Goal: Information Seeking & Learning: Learn about a topic

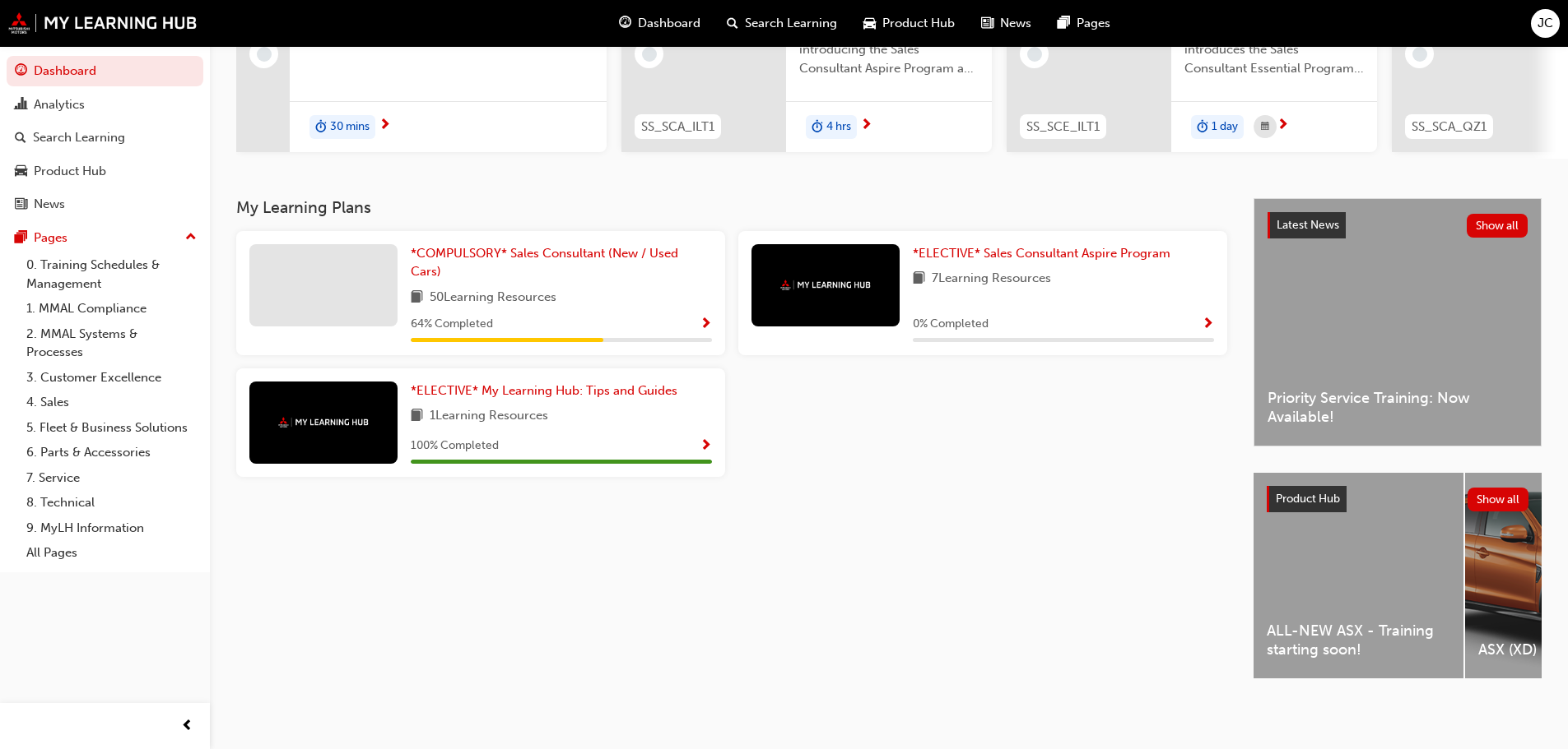
scroll to position [233, 0]
click at [987, 422] on div "*COMPULSORY* Sales Consultant (New / Used Cars) 50 Learning Resources 64 % Comp…" at bounding box center [731, 360] width 1004 height 259
click at [1340, 547] on div "ALL-NEW ASX - Training starting soon!" at bounding box center [1359, 576] width 210 height 206
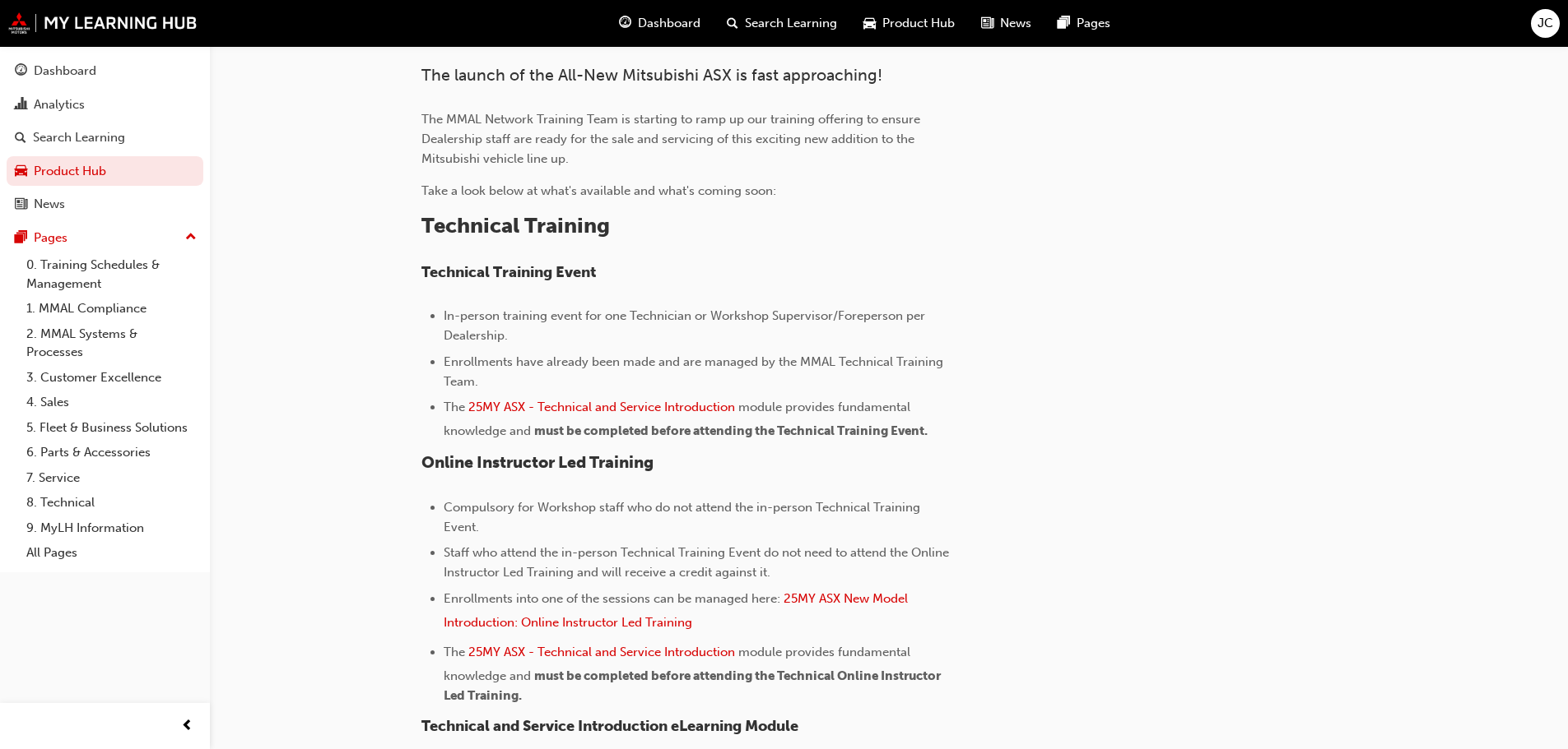
scroll to position [493, 0]
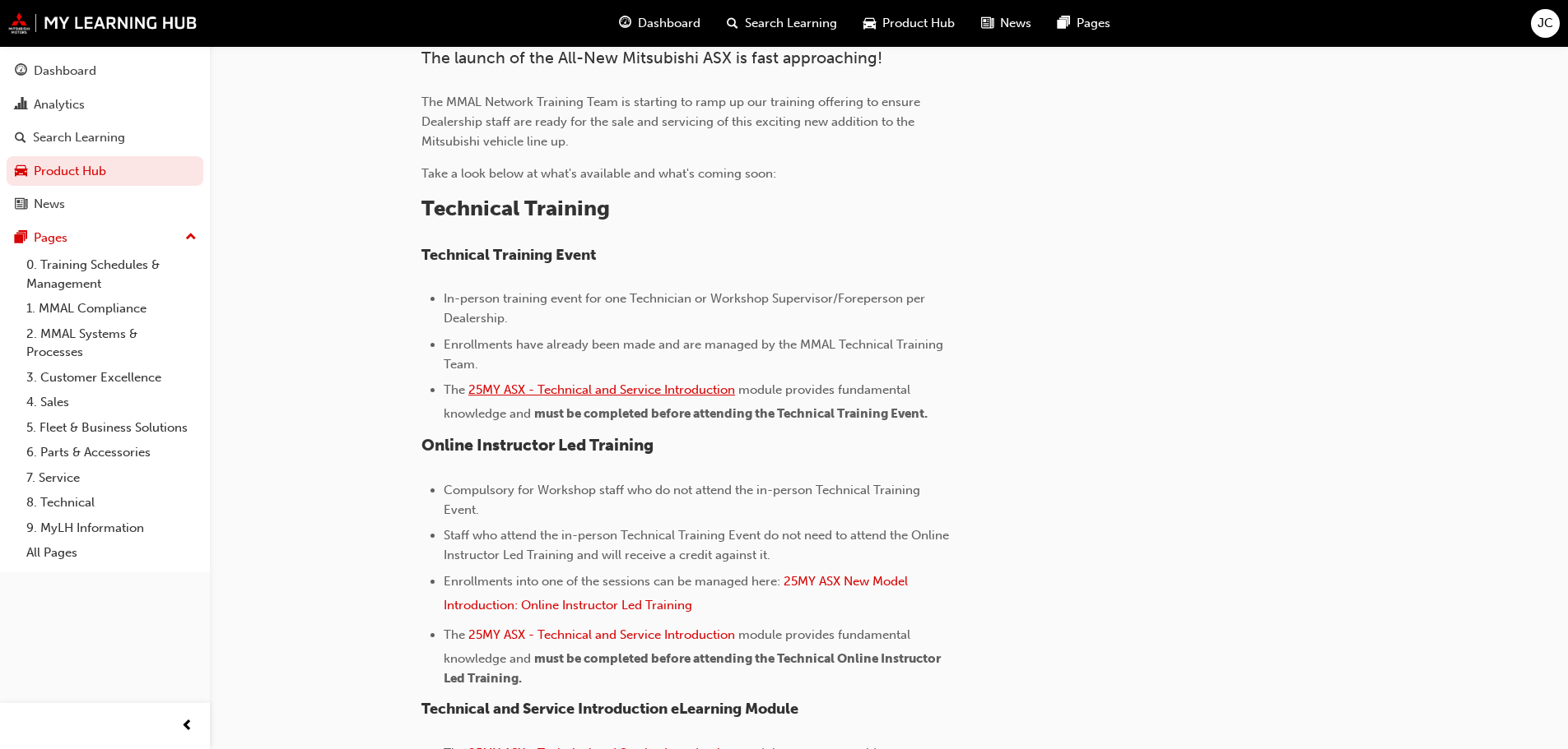
click at [599, 384] on span "25MY ASX - Technical and Service Introduction" at bounding box center [602, 390] width 267 height 15
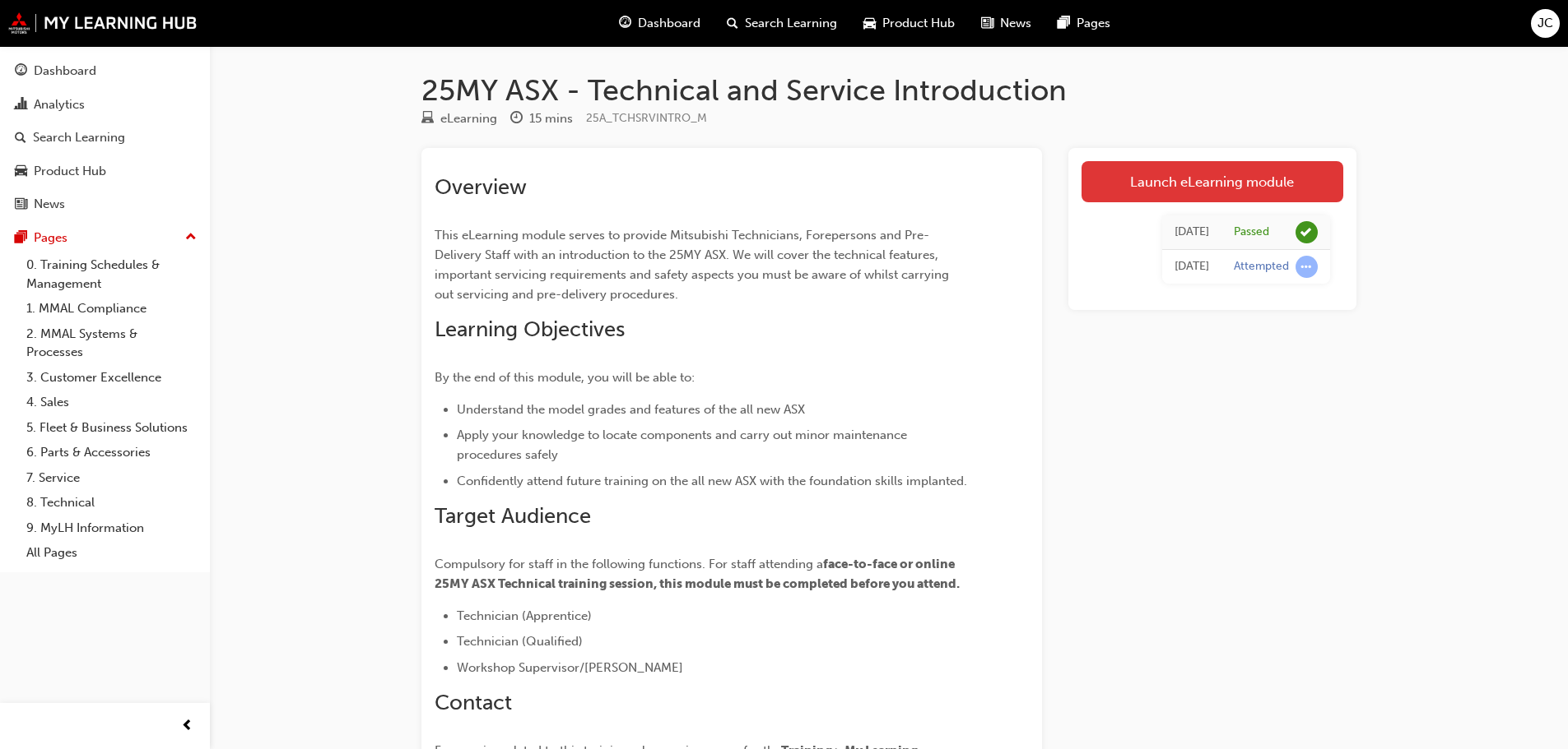
click at [1215, 189] on link "Launch eLearning module" at bounding box center [1212, 182] width 262 height 41
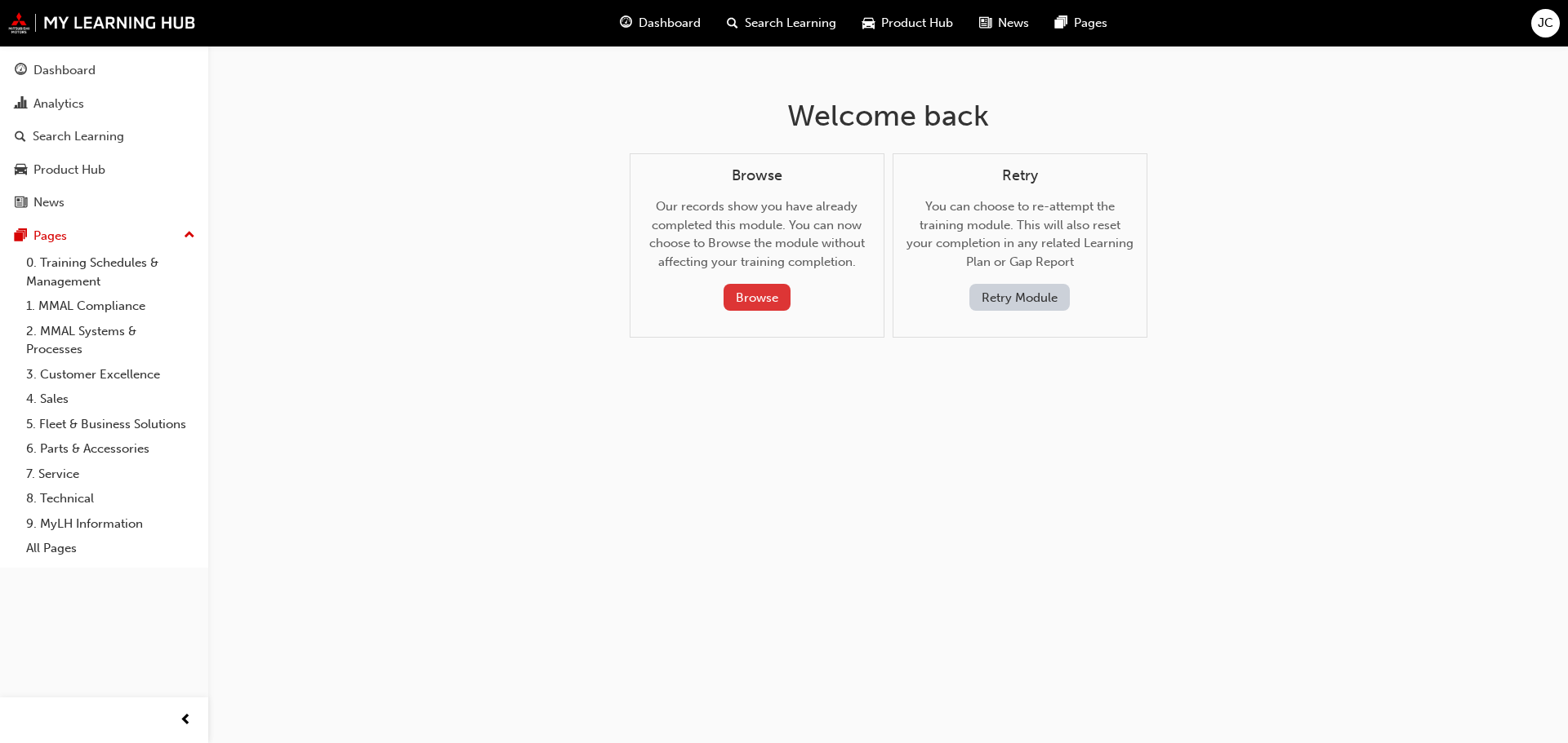
click at [747, 292] on button "Browse" at bounding box center [757, 298] width 67 height 27
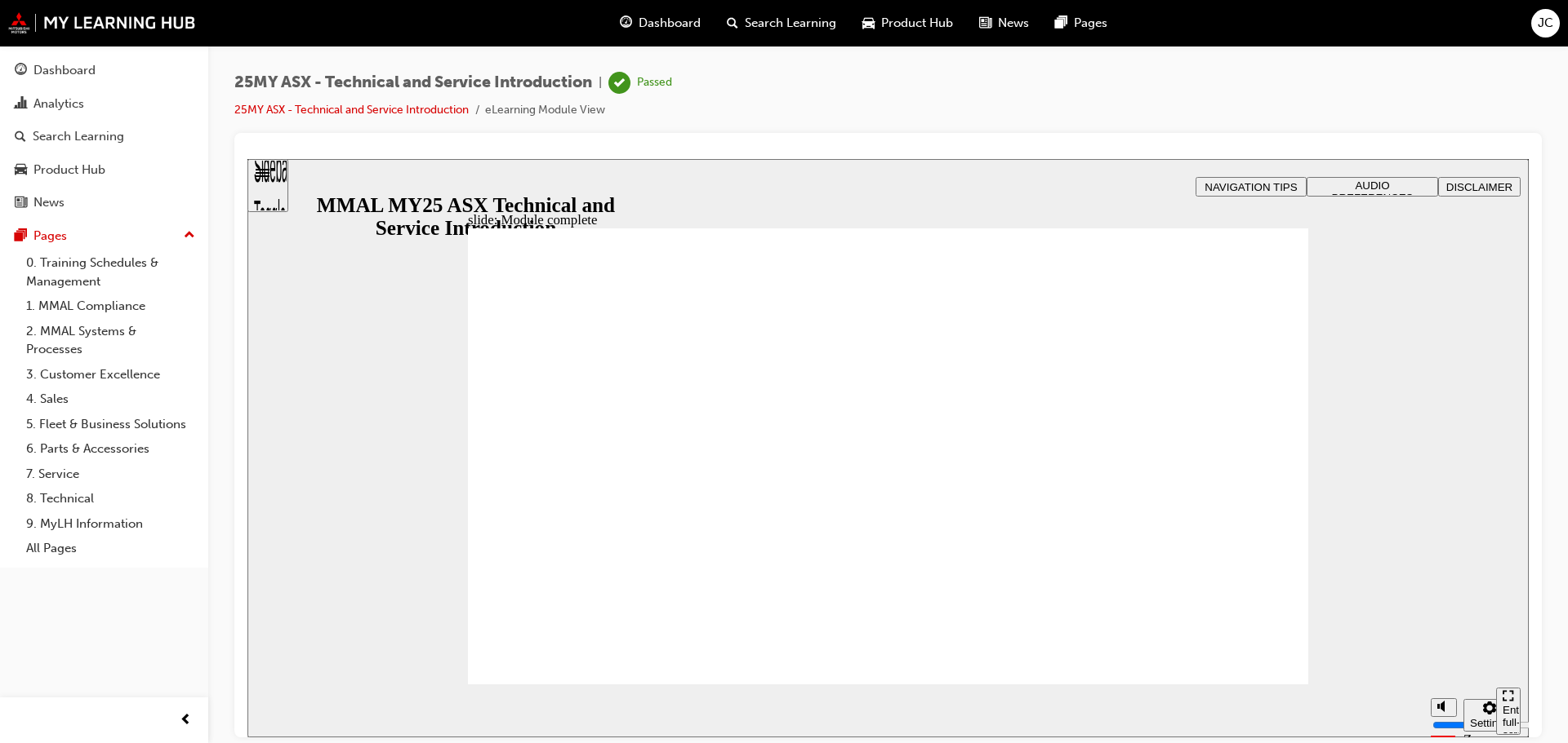
click at [270, 189] on div "Sidebar Toggle" at bounding box center [268, 191] width 28 height 98
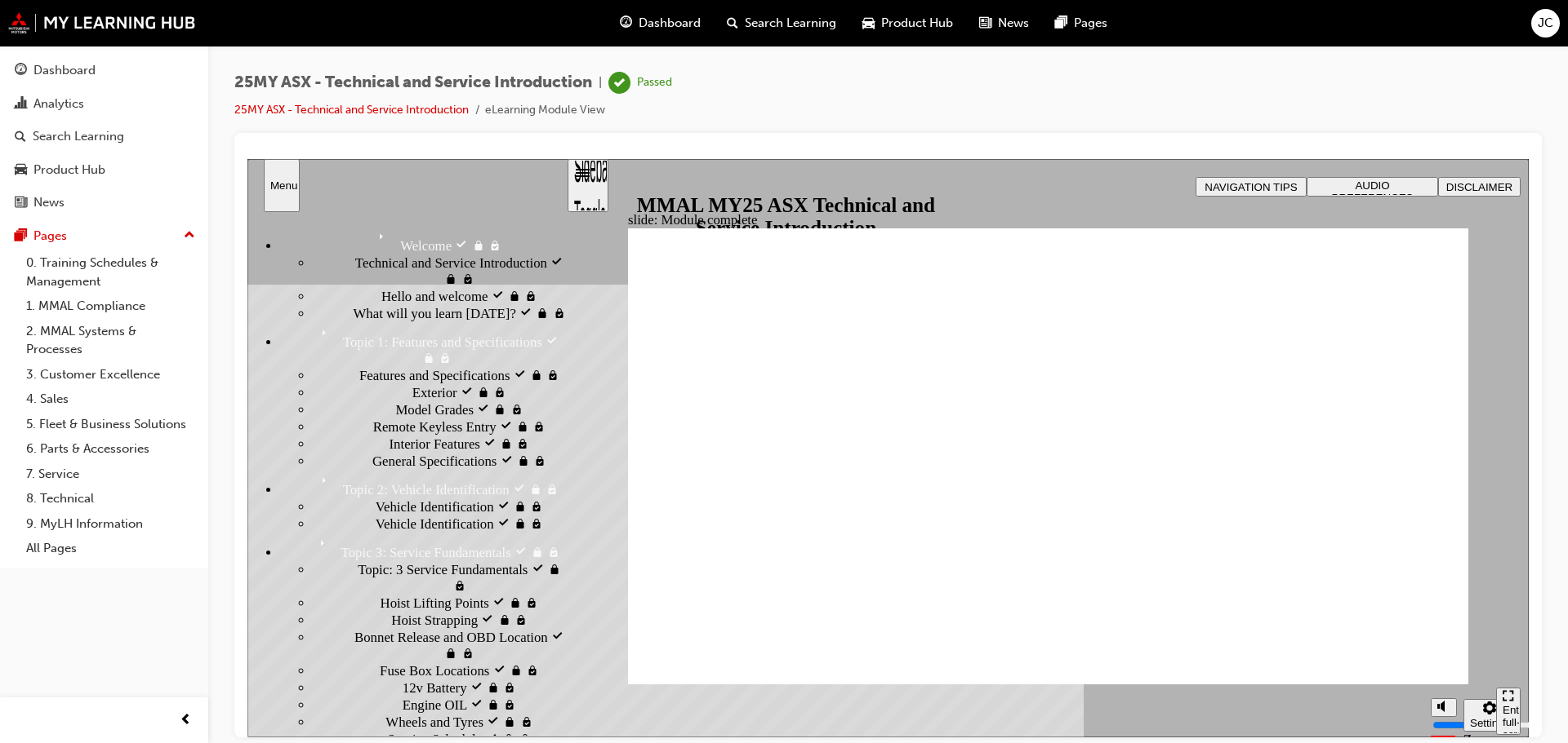
scroll to position [163, 0]
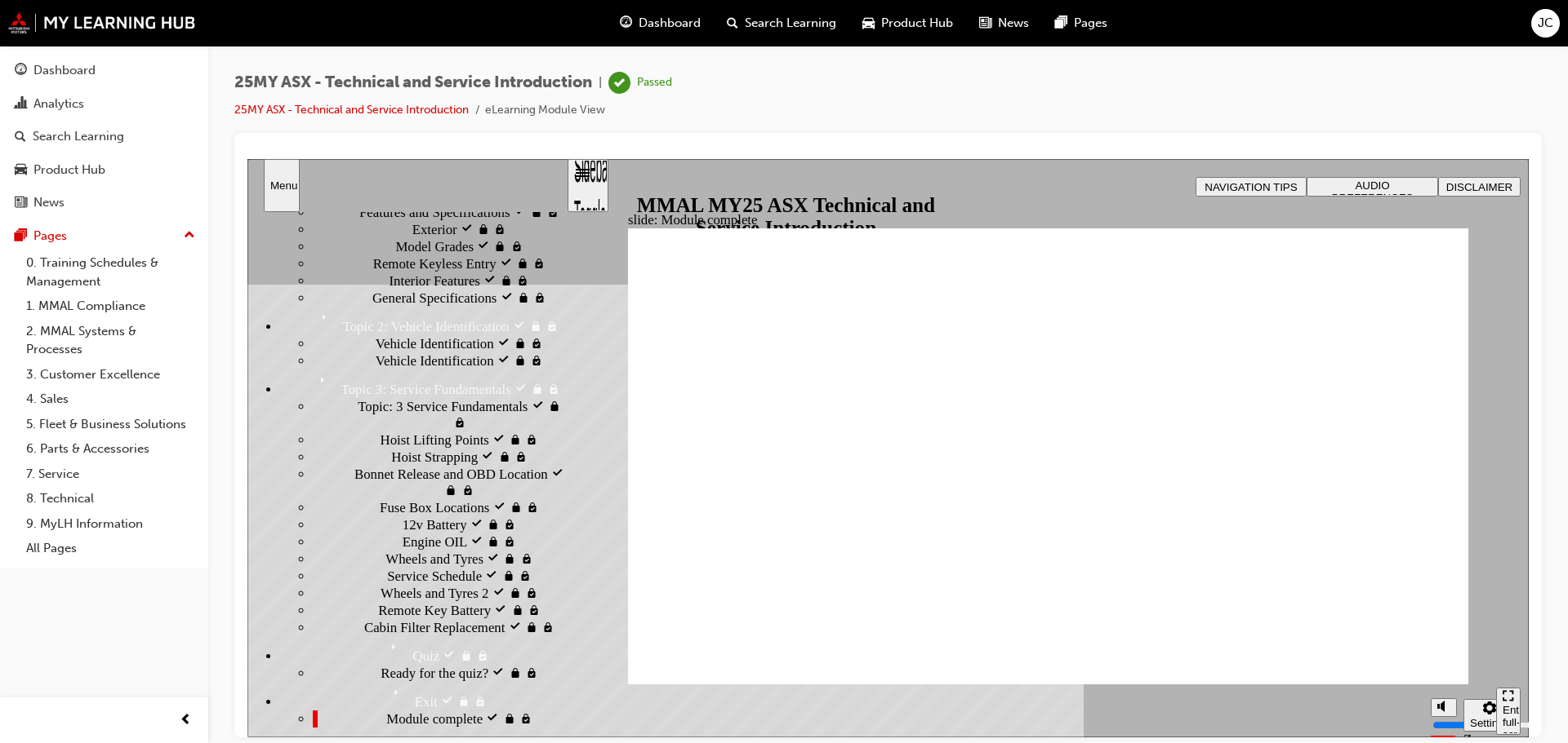
click at [390, 221] on div "Features and Specifications visited Features and Specifications" at bounding box center [439, 212] width 253 height 17
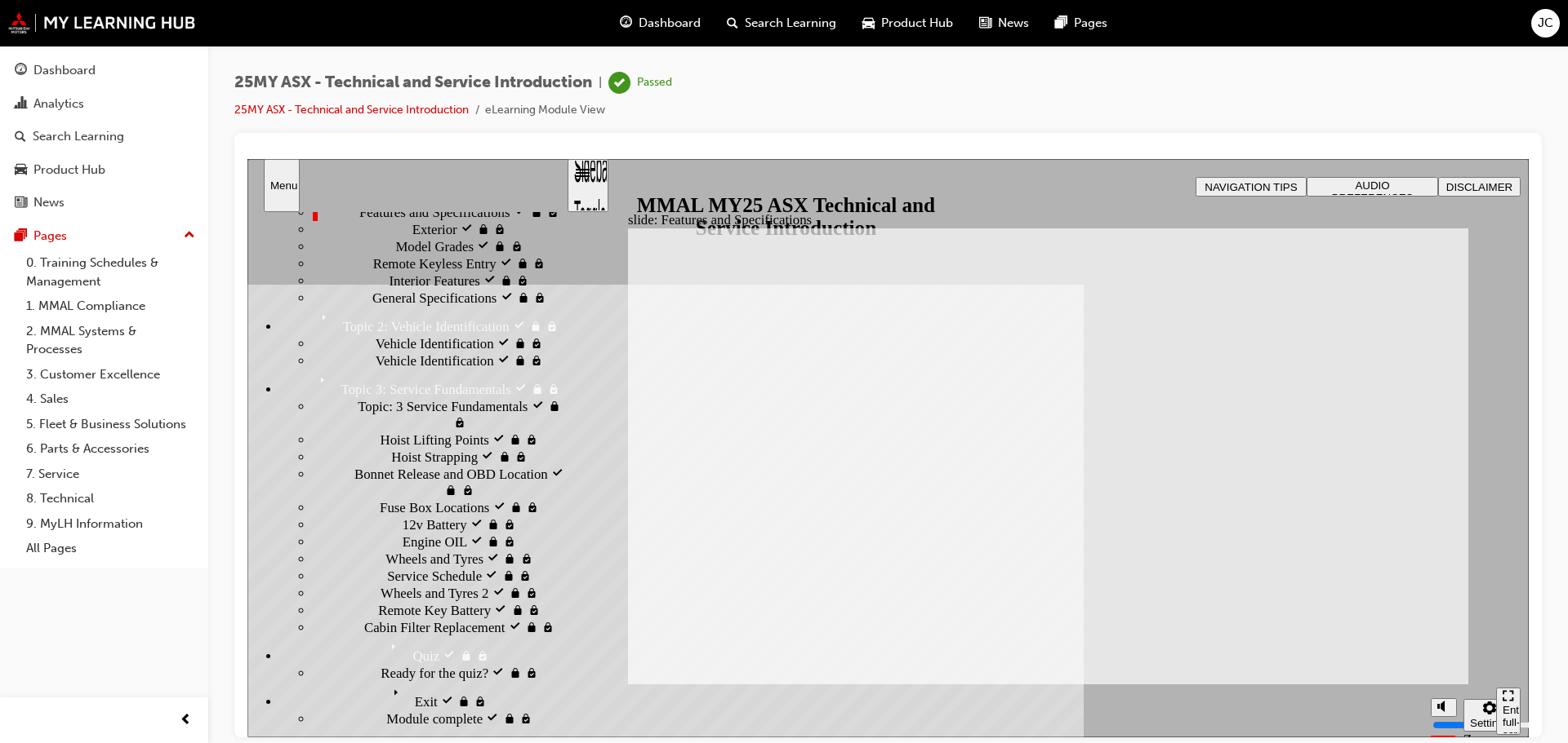
click at [395, 254] on span "Model Grades visited" at bounding box center [454, 245] width 117 height 17
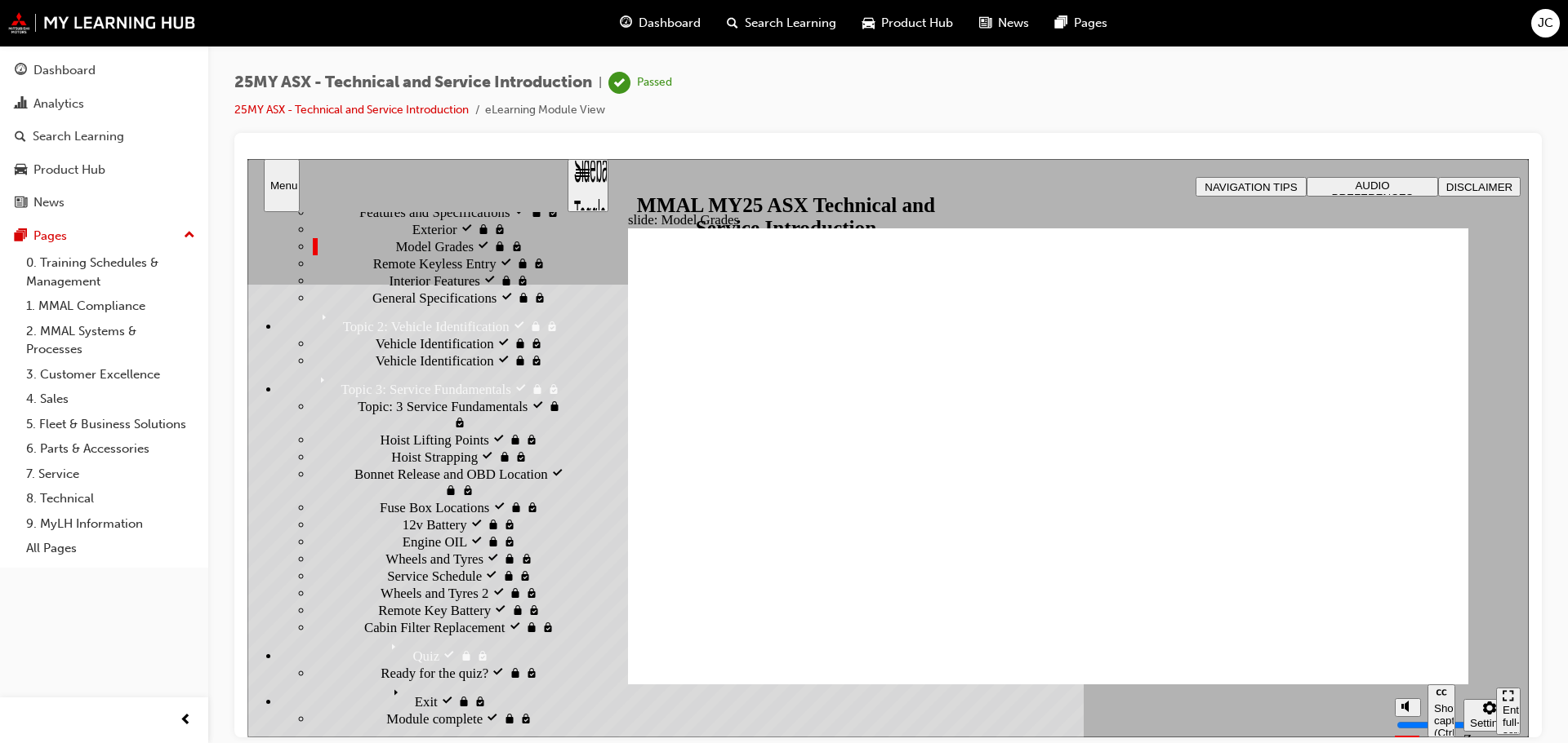
click at [410, 220] on span "Features and Specifications visited" at bounding box center [454, 212] width 190 height 17
click at [313, 237] on div "Exterior visited Exterior" at bounding box center [439, 229] width 253 height 17
click at [336, 272] on div "Remote Keyless Entry visited Remote Keyless Entry" at bounding box center [439, 263] width 253 height 17
click at [398, 288] on span "Interior Features visited" at bounding box center [455, 280] width 131 height 17
click at [372, 305] on span "General Specifications visited" at bounding box center [454, 298] width 164 height 17
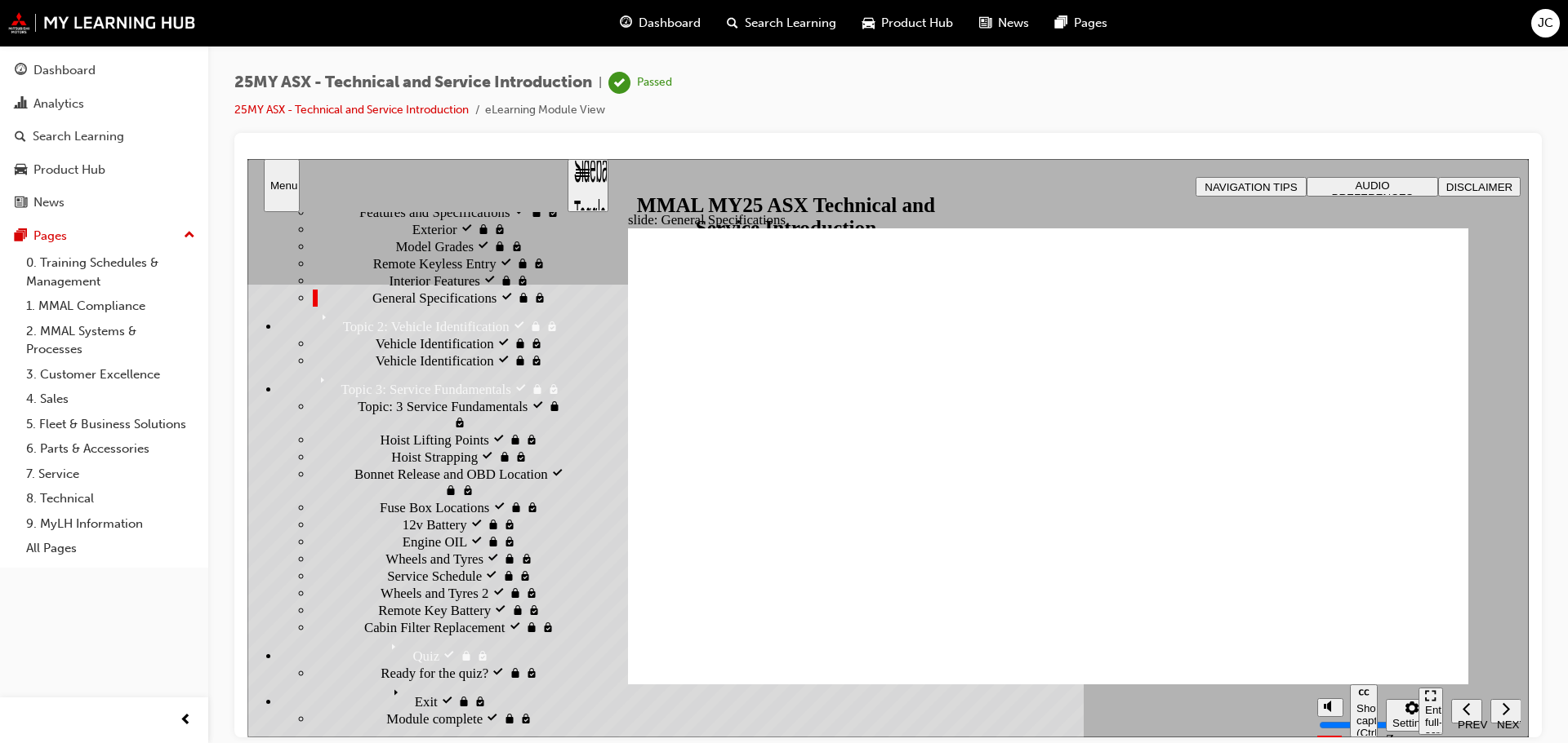
click at [390, 288] on span "Interior Features visited" at bounding box center [455, 280] width 131 height 17
click at [375, 351] on span "Vehicle Identification visited" at bounding box center [455, 343] width 159 height 17
click at [335, 388] on div "Topic 3: Service Fundamentals Topic 3: Service Fundamentals" at bounding box center [423, 383] width 286 height 29
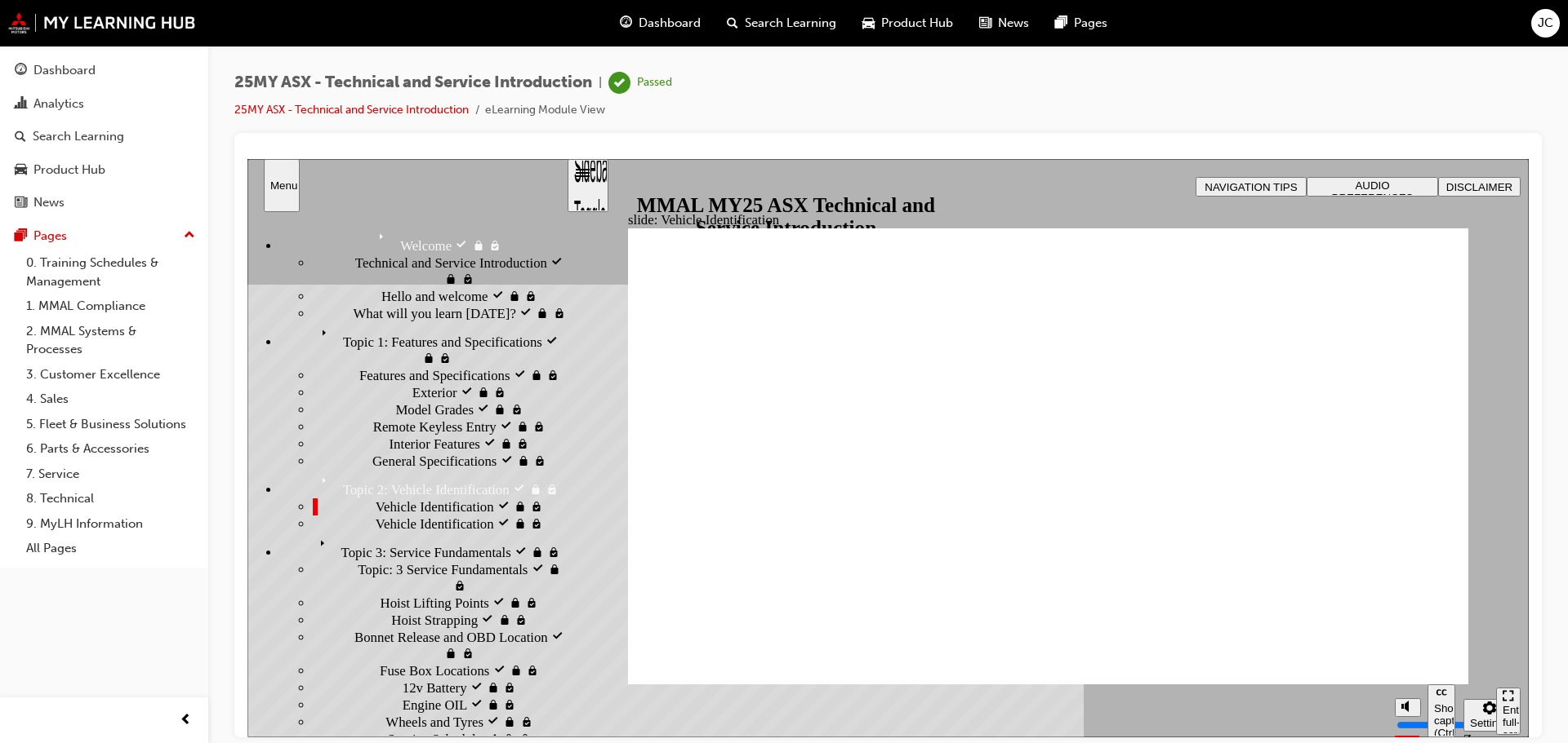
click at [340, 469] on div "Topic 2: Vehicle Identification Topic 2: Vehicle Identification" at bounding box center [423, 483] width 286 height 29
click at [344, 532] on span "Topic 3: Service Fundamentals visited" at bounding box center [418, 541] width 210 height 17
